Goal: Task Accomplishment & Management: Manage account settings

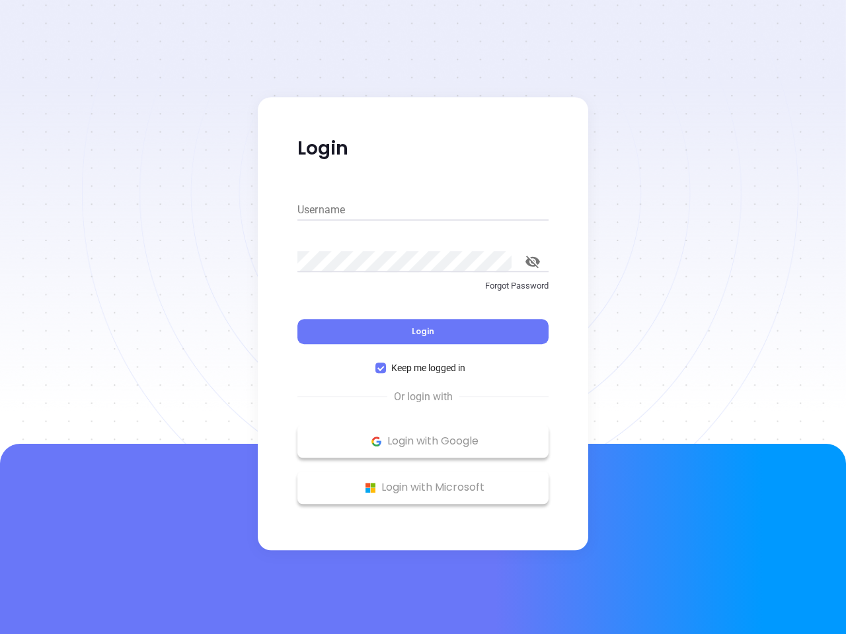
click at [423, 317] on div "Login" at bounding box center [422, 323] width 251 height 41
click at [423, 210] on input "Username" at bounding box center [422, 210] width 251 height 21
click at [533, 262] on icon "toggle password visibility" at bounding box center [532, 262] width 15 height 13
click at [423, 332] on span "Login" at bounding box center [423, 331] width 22 height 11
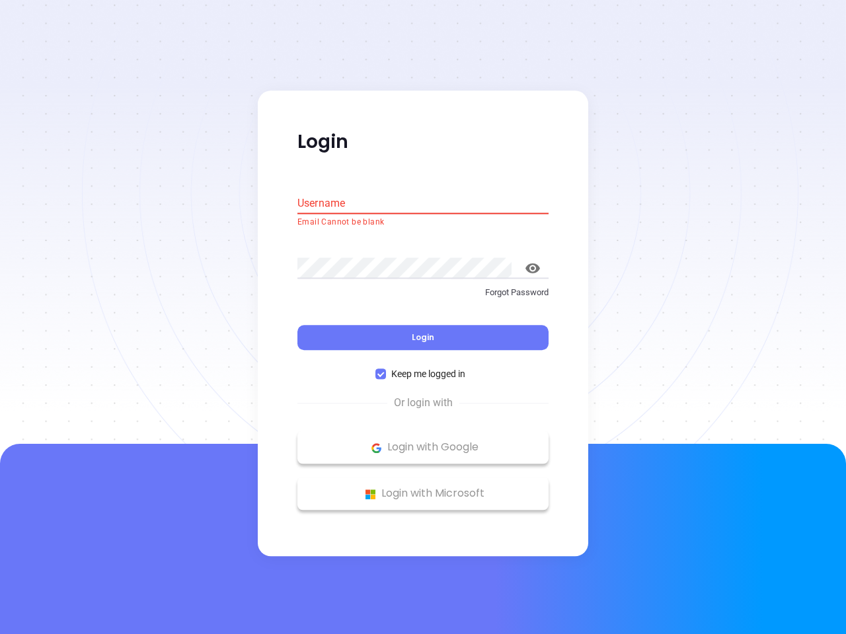
click at [423, 368] on span "Keep me logged in" at bounding box center [428, 374] width 85 height 15
click at [386, 369] on input "Keep me logged in" at bounding box center [380, 374] width 11 height 11
checkbox input "false"
click at [423, 441] on p "Login with Google" at bounding box center [423, 448] width 238 height 20
click at [423, 488] on p "Login with Microsoft" at bounding box center [423, 494] width 238 height 20
